Goal: Check status: Check status

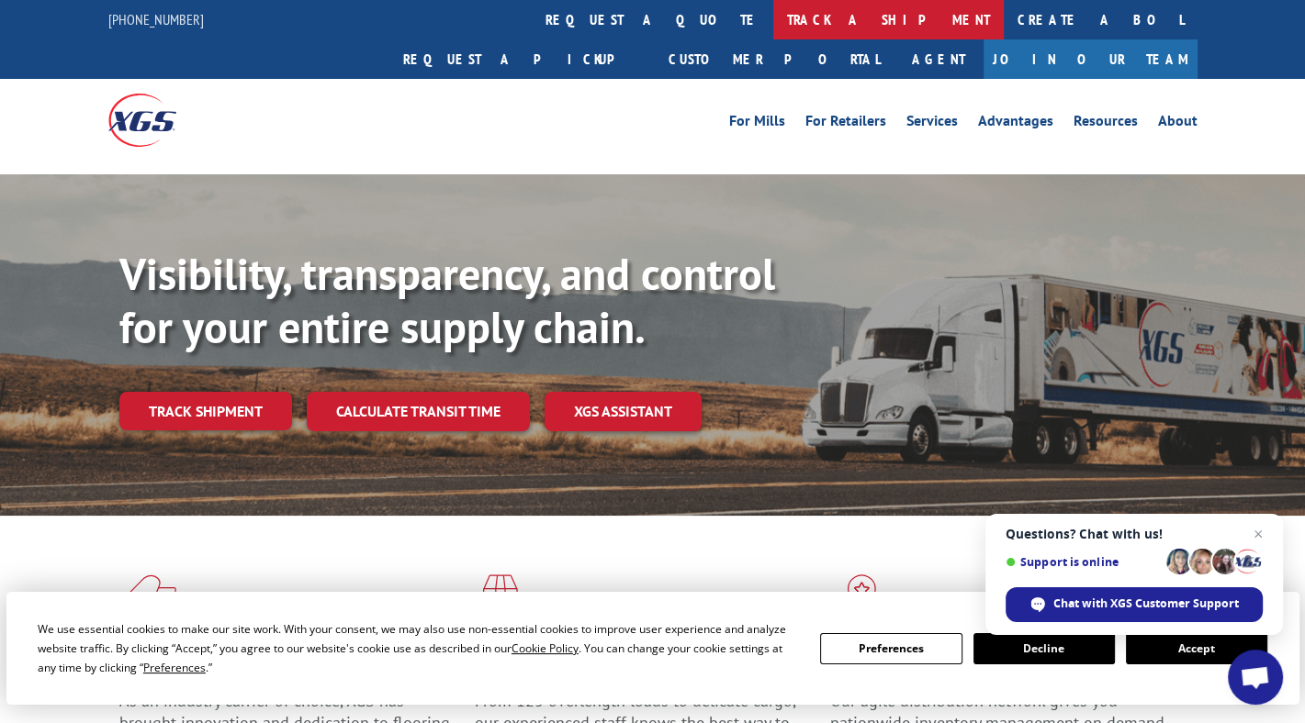
click at [773, 17] on link "track a shipment" at bounding box center [888, 19] width 230 height 39
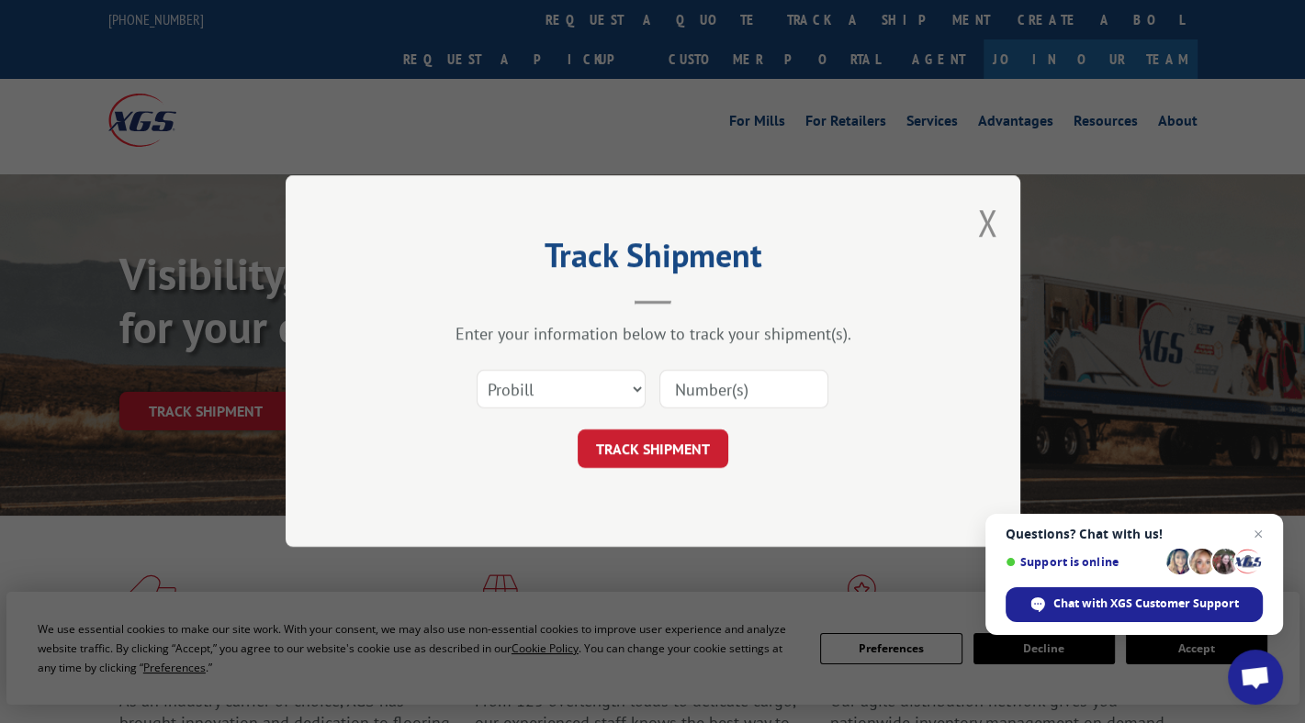
click at [702, 386] on input at bounding box center [743, 390] width 169 height 39
type input "16780768BOL"
click button "TRACK SHIPMENT" at bounding box center [653, 450] width 151 height 39
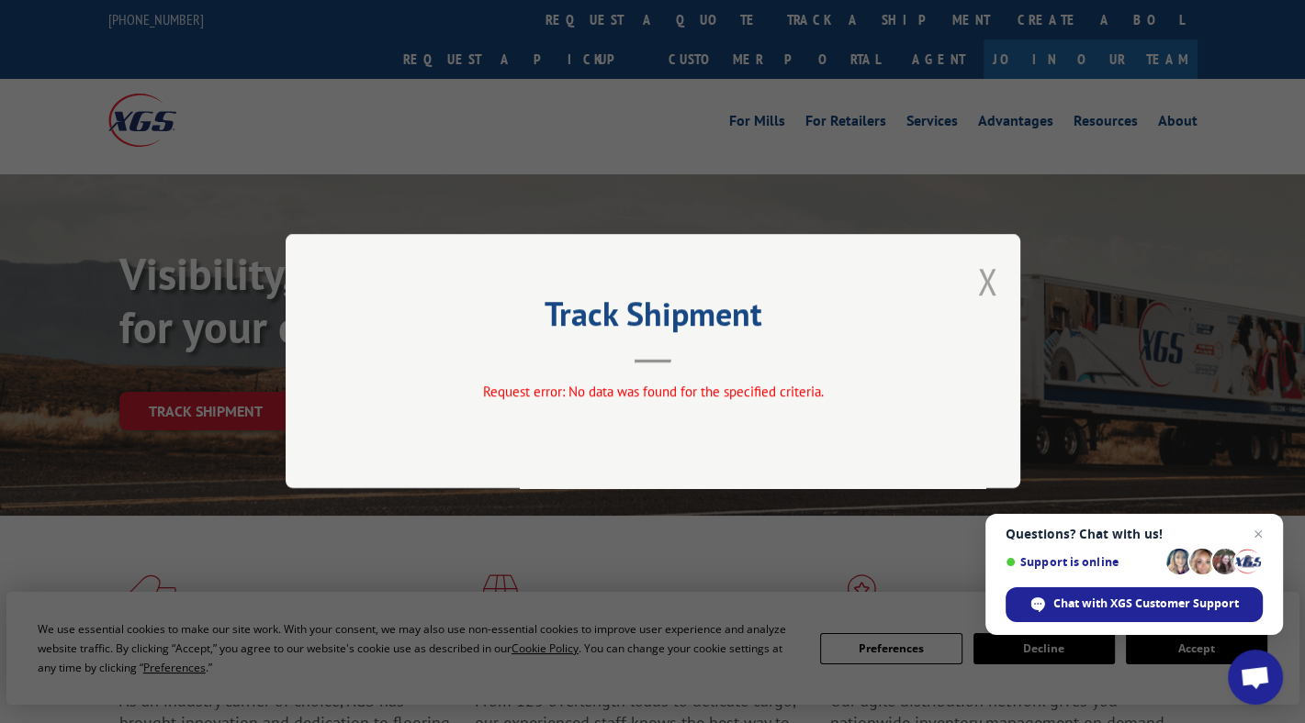
click at [981, 287] on button "Close modal" at bounding box center [987, 281] width 20 height 49
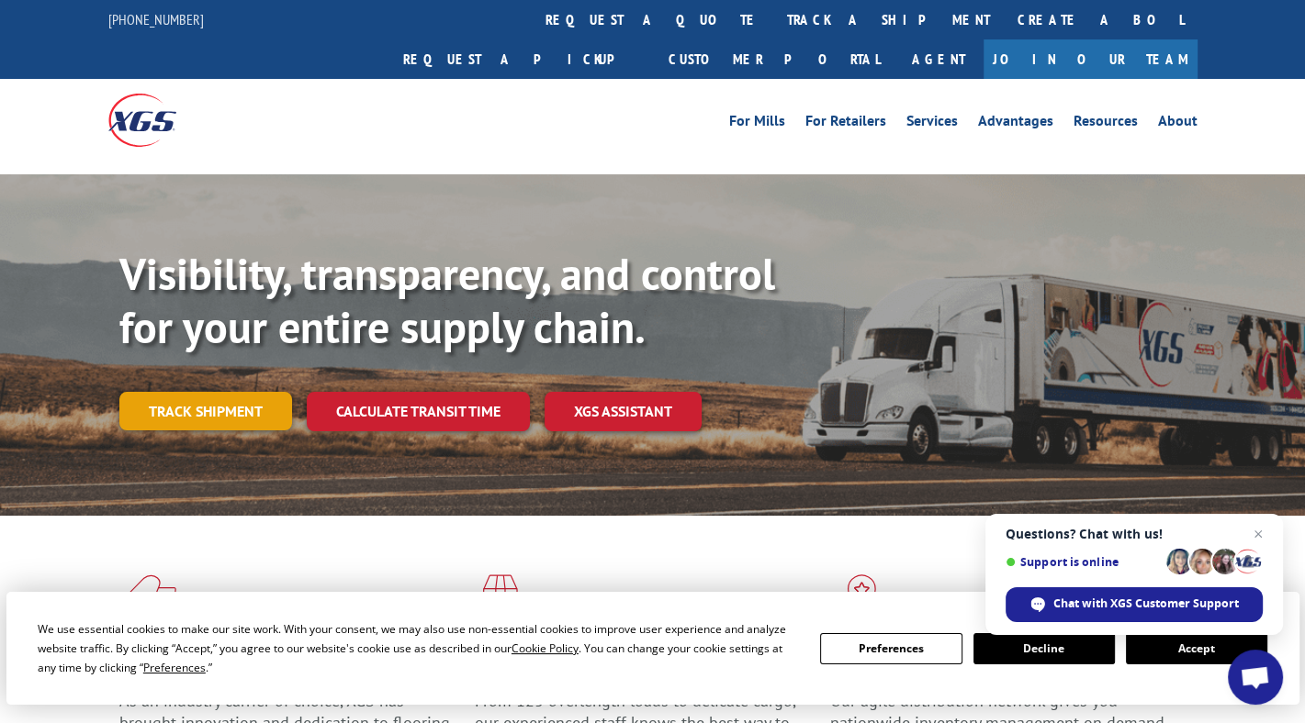
click at [230, 392] on link "Track shipment" at bounding box center [205, 411] width 173 height 39
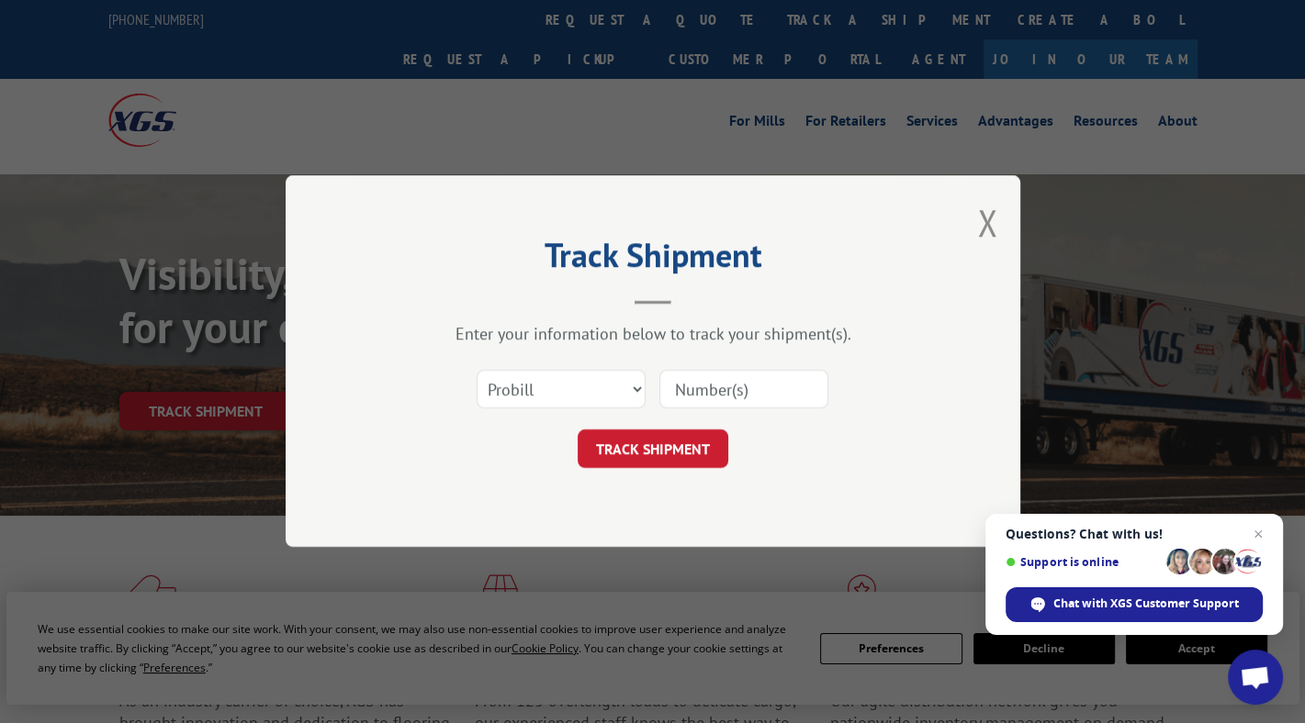
click at [714, 377] on input at bounding box center [743, 390] width 169 height 39
type input "16780768"
click button "TRACK SHIPMENT" at bounding box center [653, 450] width 151 height 39
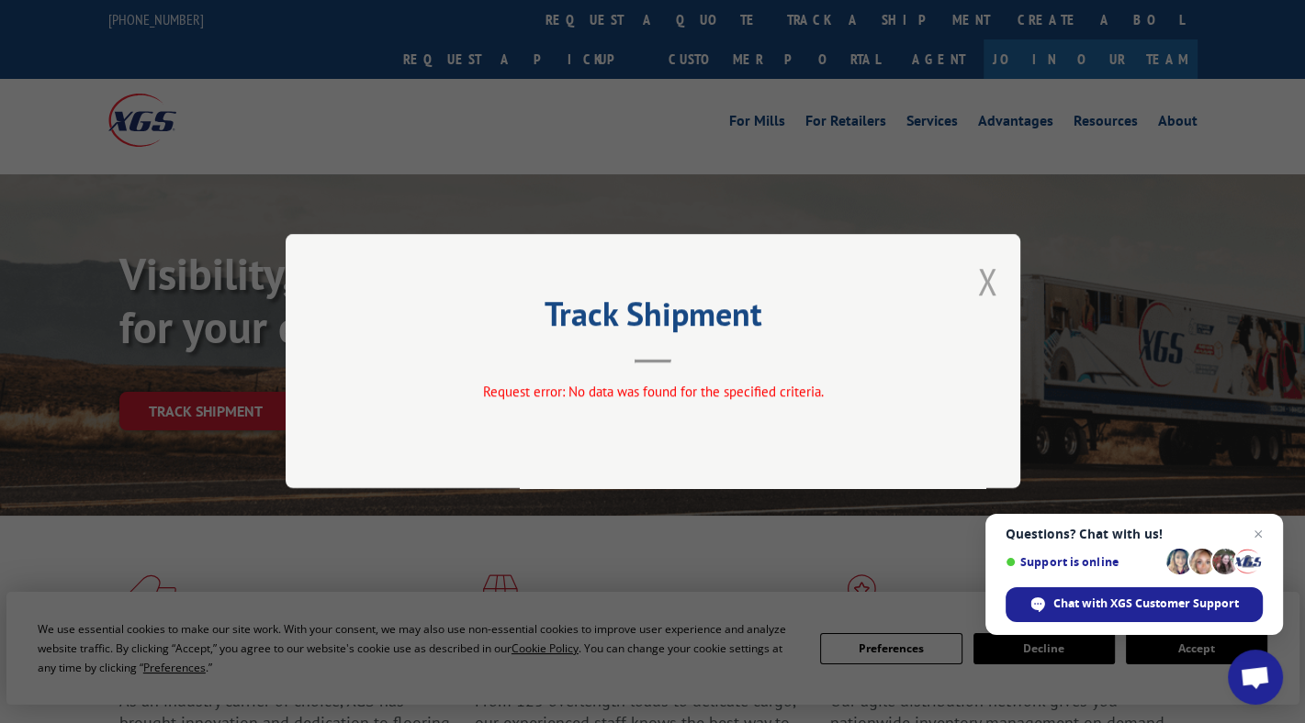
click at [983, 274] on button "Close modal" at bounding box center [987, 281] width 20 height 49
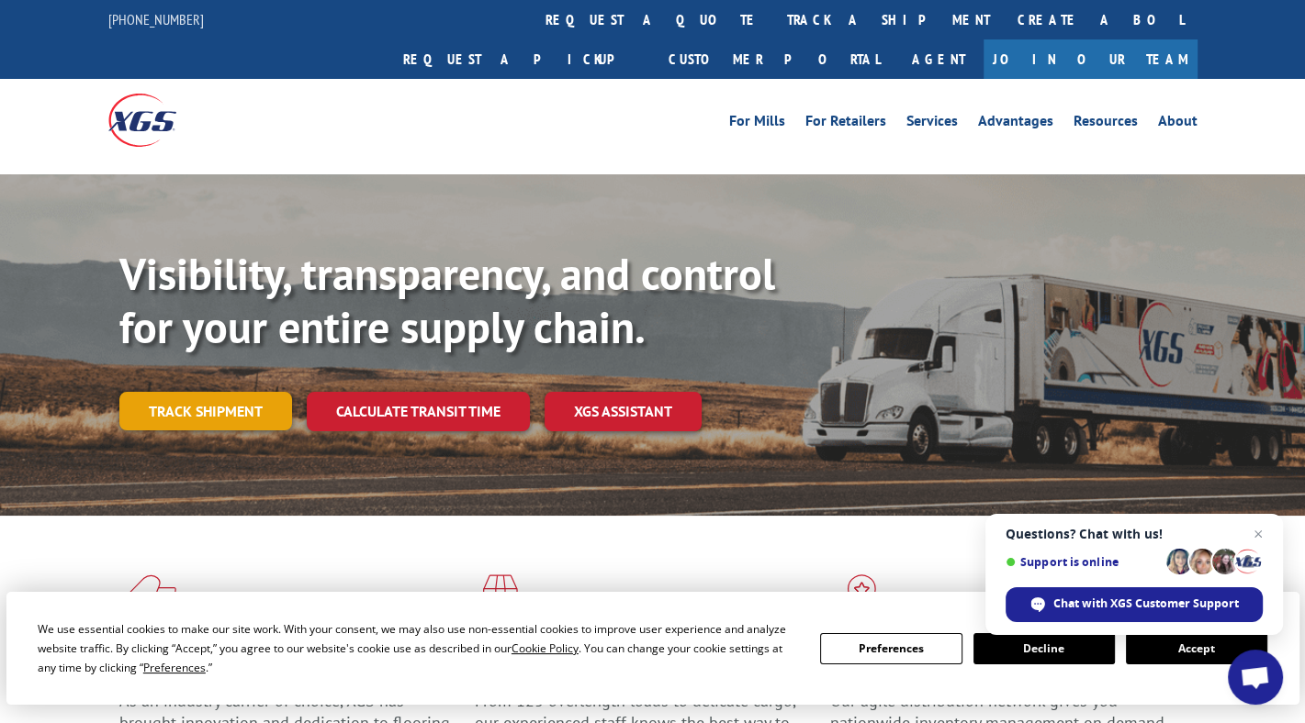
click at [230, 392] on link "Track shipment" at bounding box center [205, 411] width 173 height 39
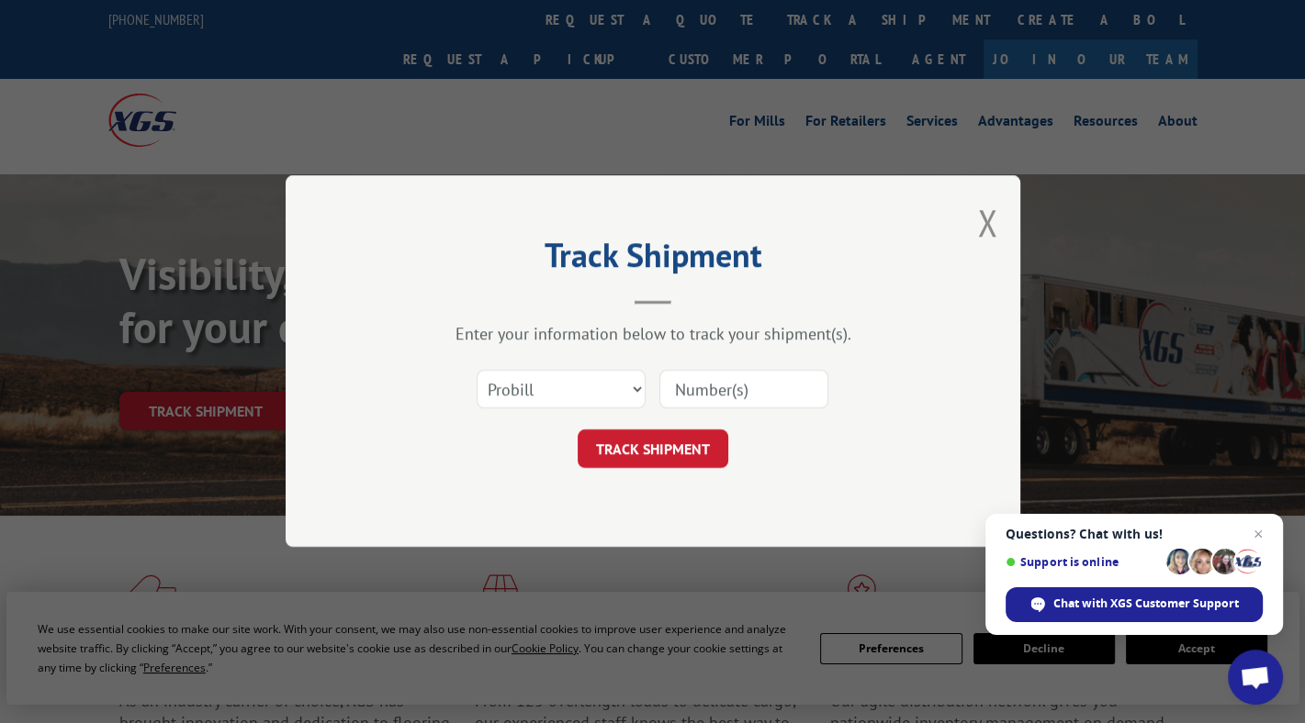
click at [735, 387] on input at bounding box center [743, 390] width 169 height 39
paste input "16780768BOL"
type input "16780768BOL"
click at [634, 387] on select "Select category... Probill BOL PO" at bounding box center [561, 390] width 169 height 39
click at [698, 420] on form "Select category... Probill BOL PO 16780768BOL TRACK SHIPMENT" at bounding box center [652, 414] width 551 height 109
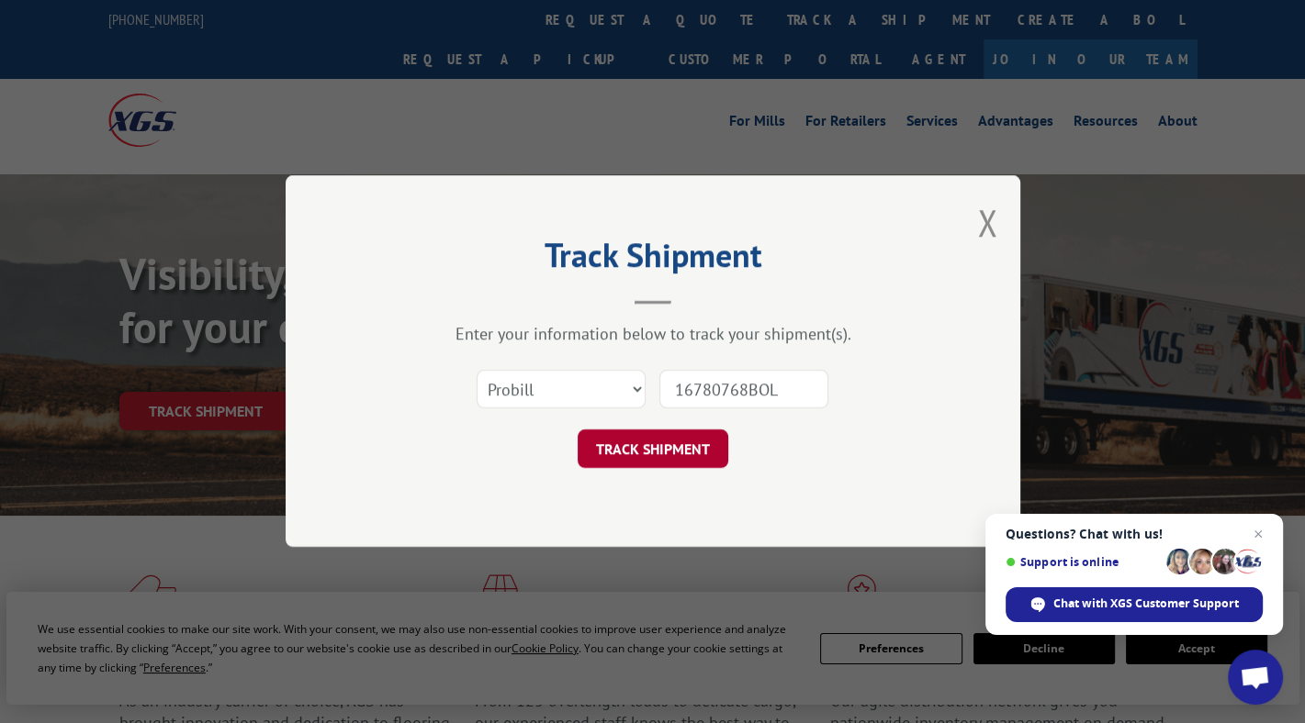
click at [684, 449] on button "TRACK SHIPMENT" at bounding box center [653, 450] width 151 height 39
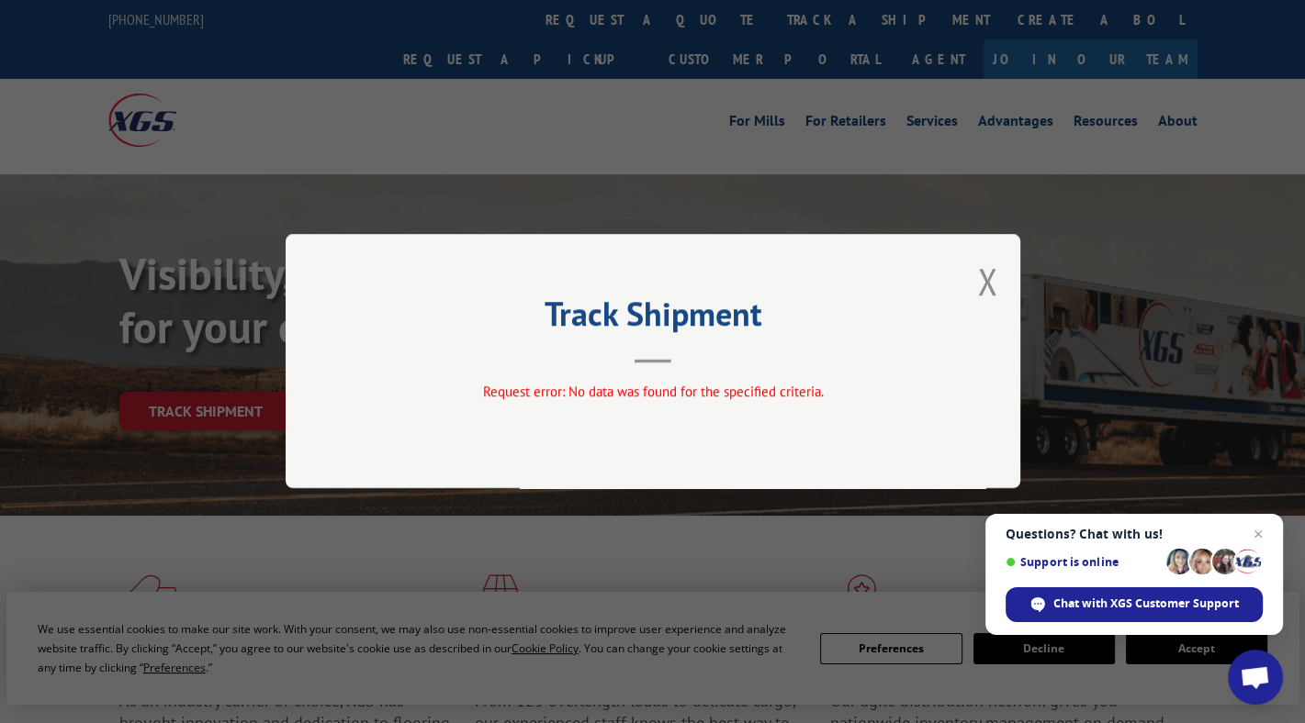
drag, startPoint x: 601, startPoint y: 392, endPoint x: 957, endPoint y: 367, distance: 356.2
click at [615, 391] on span "Request error: No data was found for the specified criteria." at bounding box center [652, 392] width 341 height 17
click at [978, 285] on button "Close modal" at bounding box center [987, 281] width 20 height 49
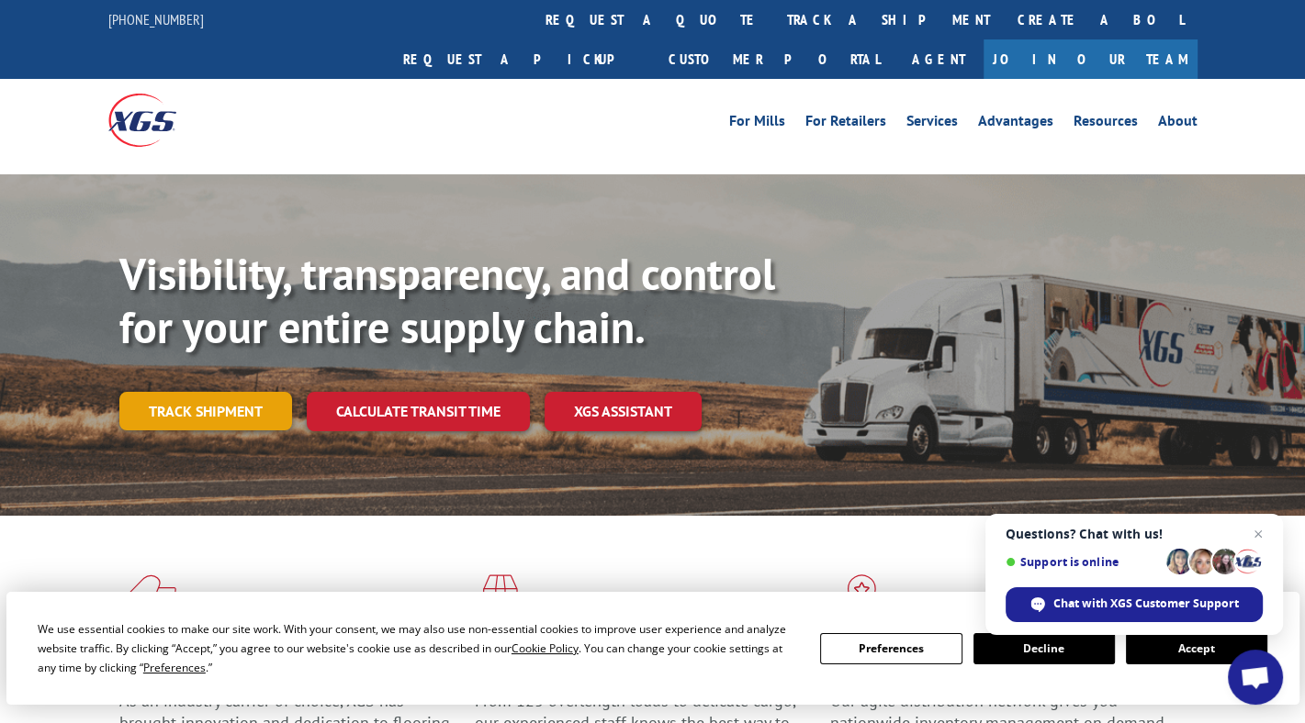
click at [237, 392] on link "Track shipment" at bounding box center [205, 411] width 173 height 39
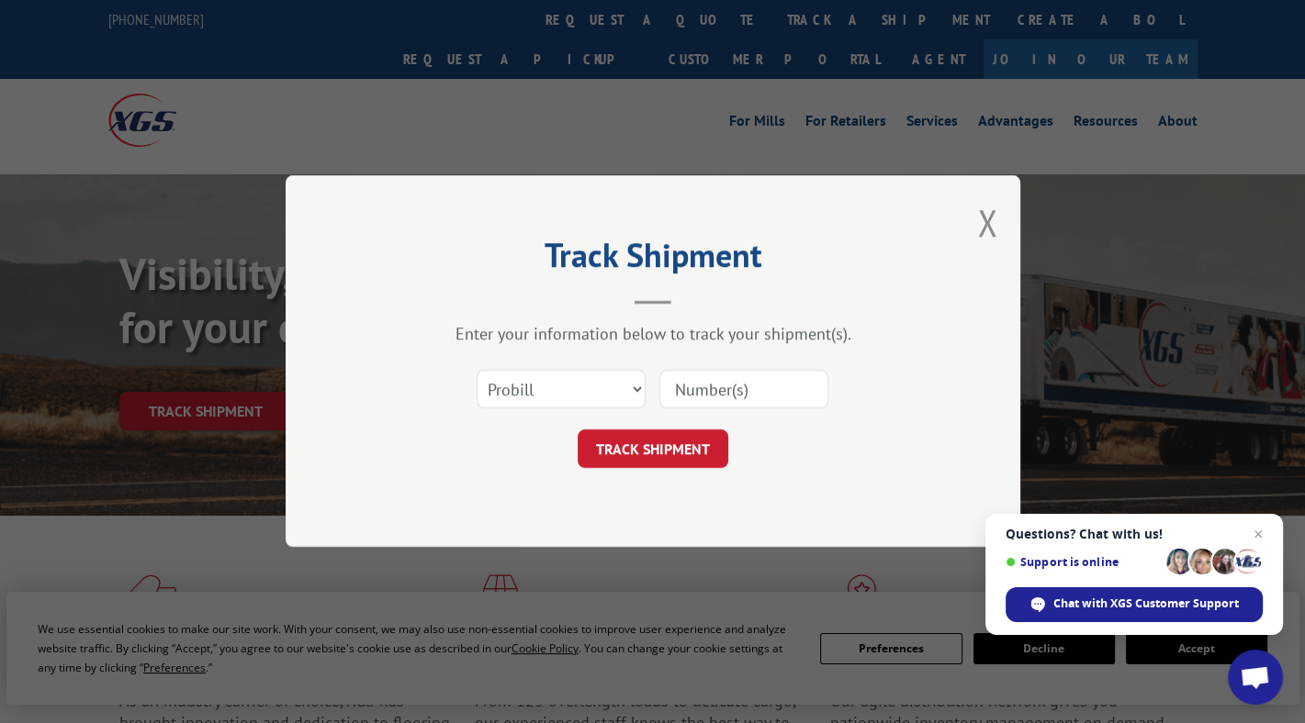
click at [736, 382] on input at bounding box center [743, 390] width 169 height 39
paste input "16780768BOL"
type input "16780768BOL"
click at [632, 387] on select "Select category... Probill BOL PO" at bounding box center [561, 390] width 169 height 39
select select "bol"
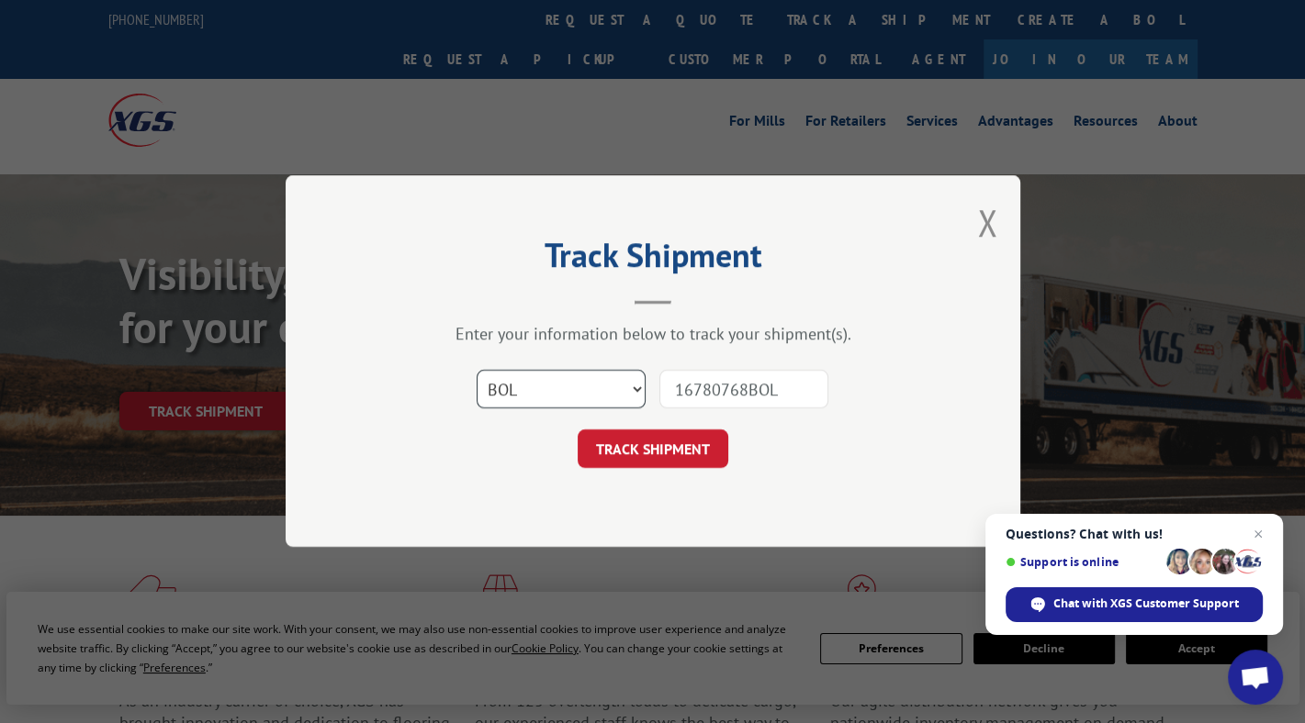
click at [477, 371] on select "Select category... Probill BOL PO" at bounding box center [561, 390] width 169 height 39
click at [803, 391] on input "16780768BOL" at bounding box center [743, 390] width 169 height 39
type input "16780768"
click button "TRACK SHIPMENT" at bounding box center [653, 450] width 151 height 39
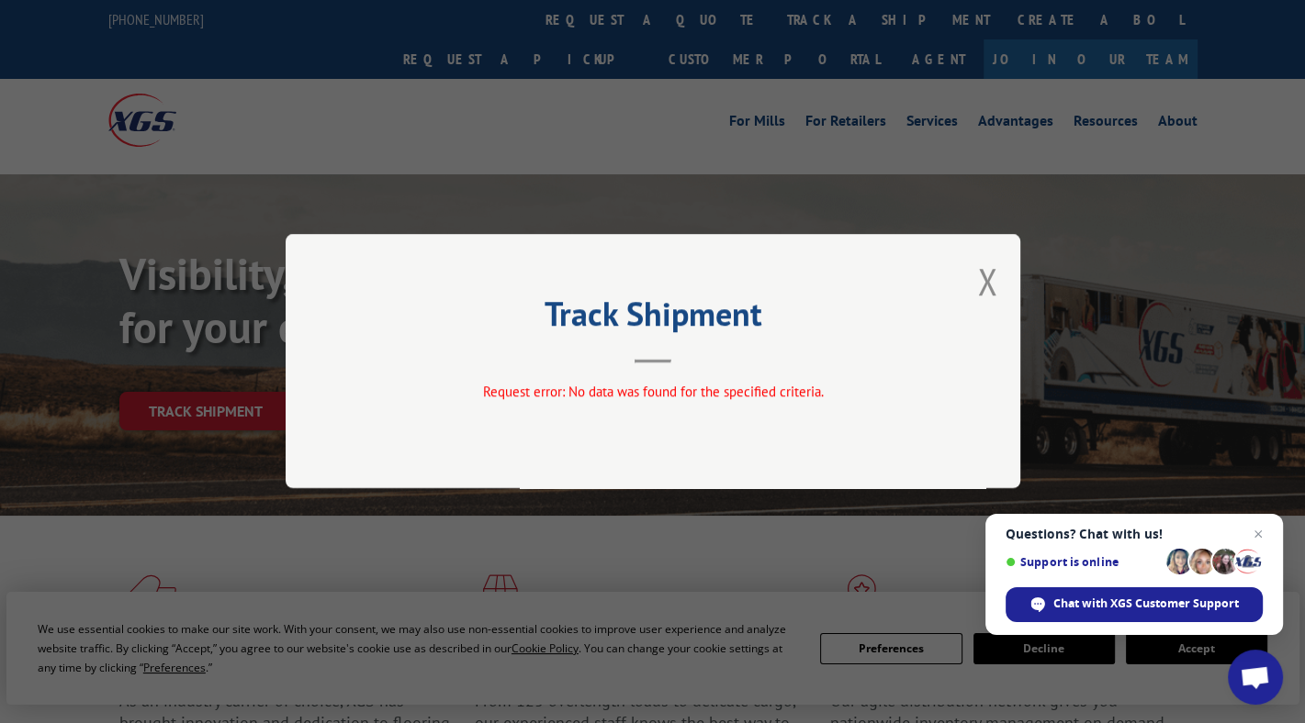
click at [975, 285] on div "Track Shipment Request error: No data was found for the specified criteria." at bounding box center [653, 361] width 735 height 254
click at [984, 276] on button "Close modal" at bounding box center [987, 281] width 20 height 49
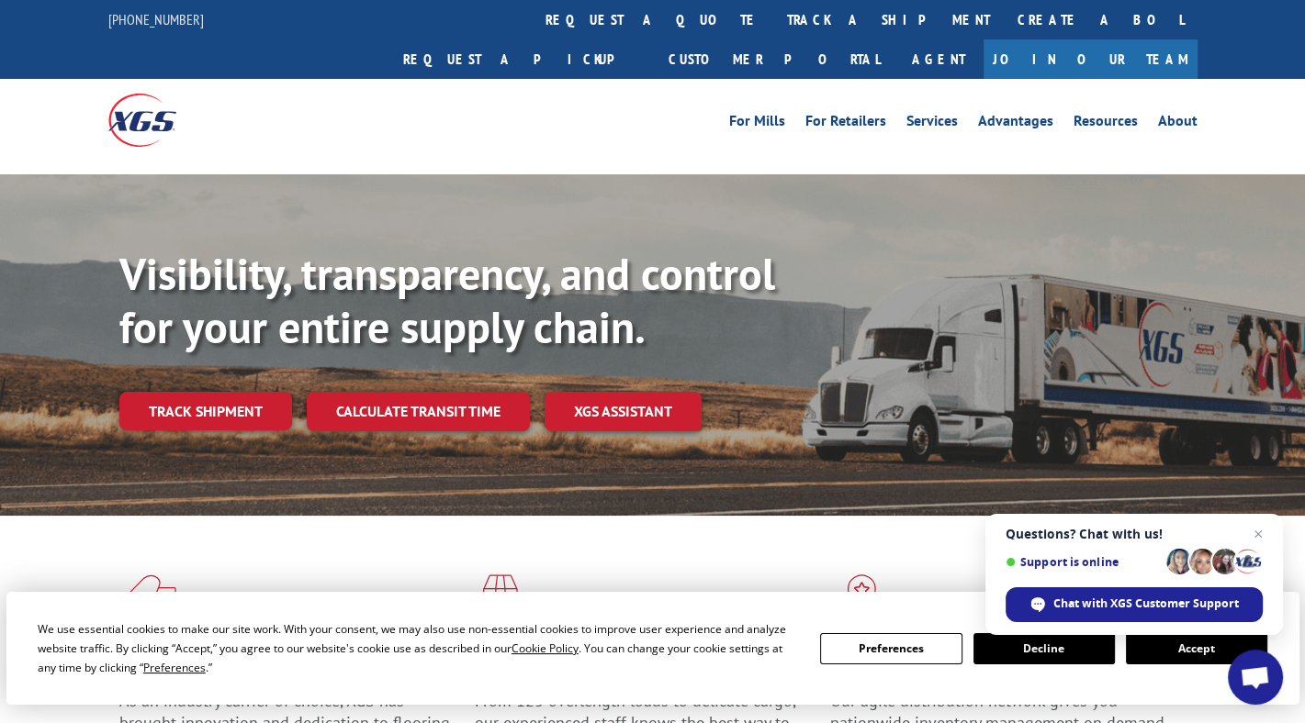
click at [1145, 530] on span "Questions? Chat with us!" at bounding box center [1133, 534] width 257 height 15
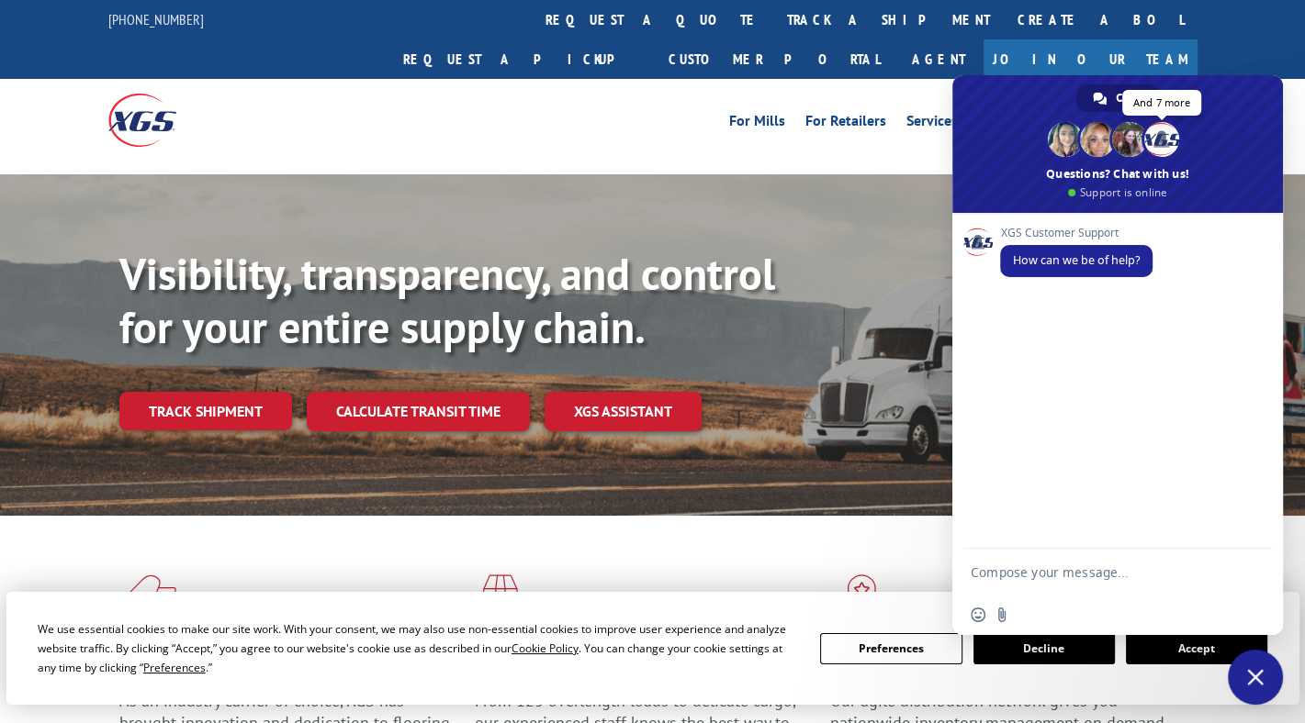
click at [1152, 153] on span at bounding box center [1161, 139] width 35 height 35
click at [1190, 436] on div "XGS Customer Support How can we be of help?" at bounding box center [1117, 381] width 331 height 336
